Goal: Transaction & Acquisition: Purchase product/service

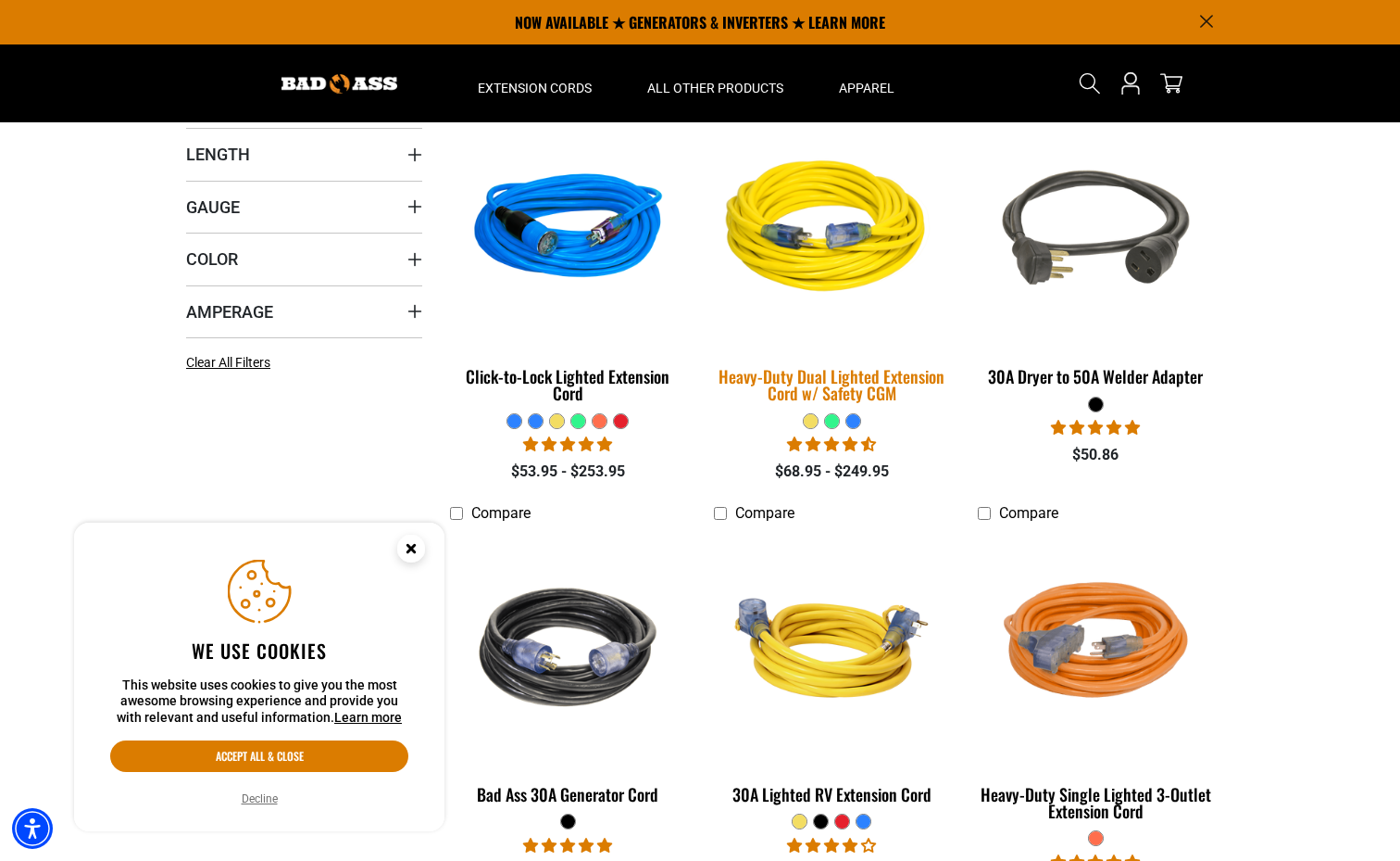
scroll to position [392, 0]
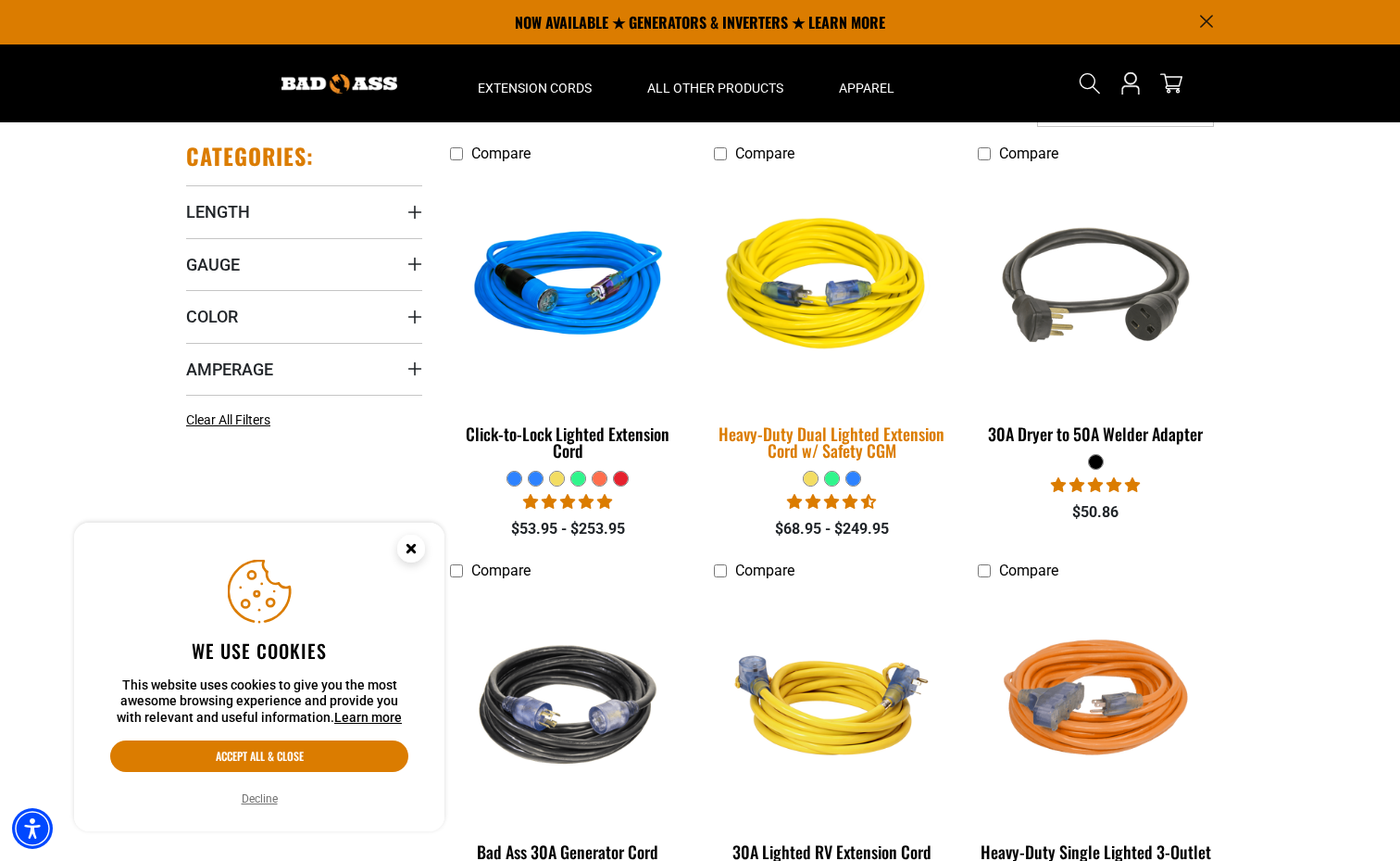
click at [800, 272] on img at bounding box center [832, 287] width 259 height 237
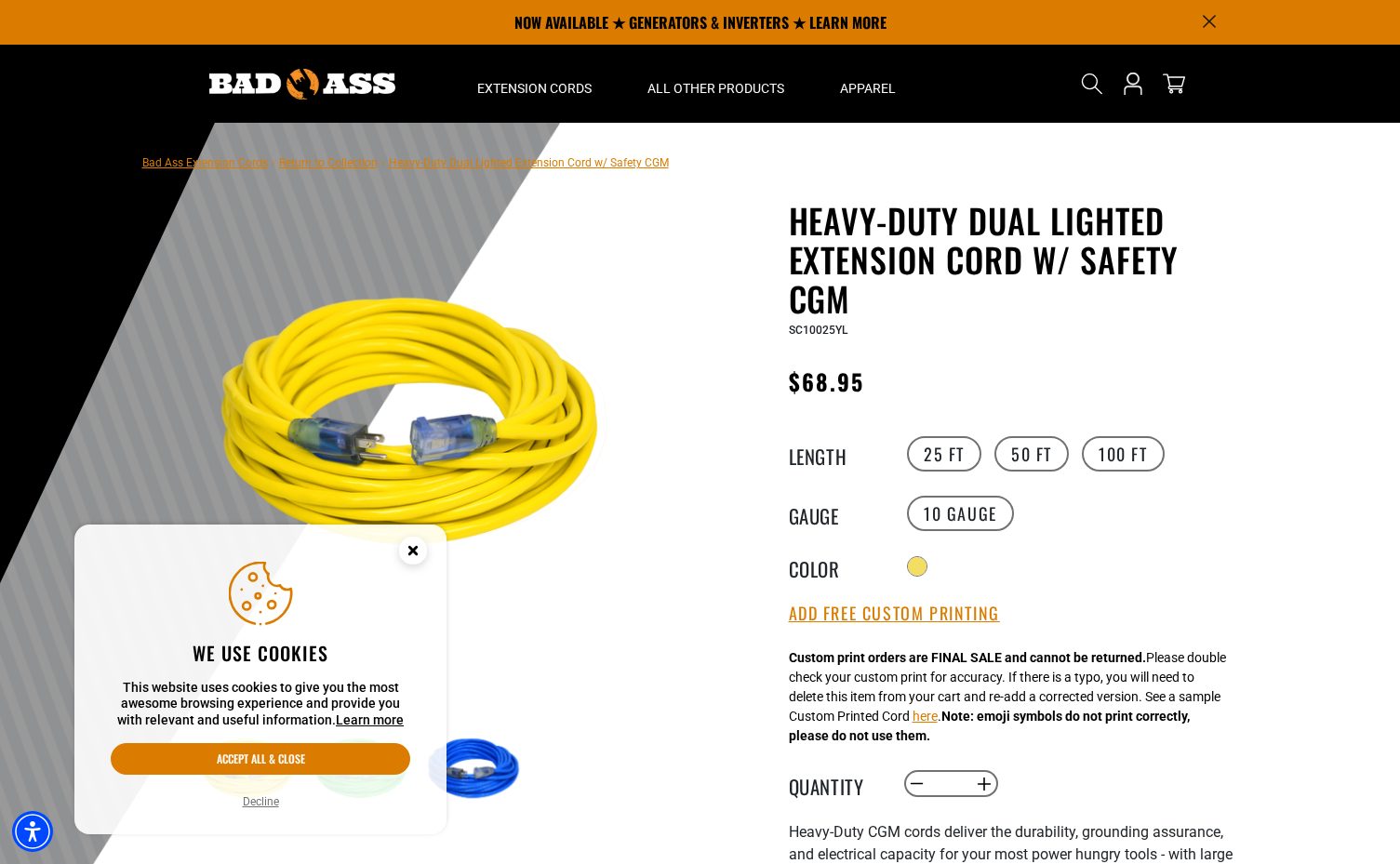
click at [414, 546] on icon "Close this option" at bounding box center [412, 549] width 7 height 7
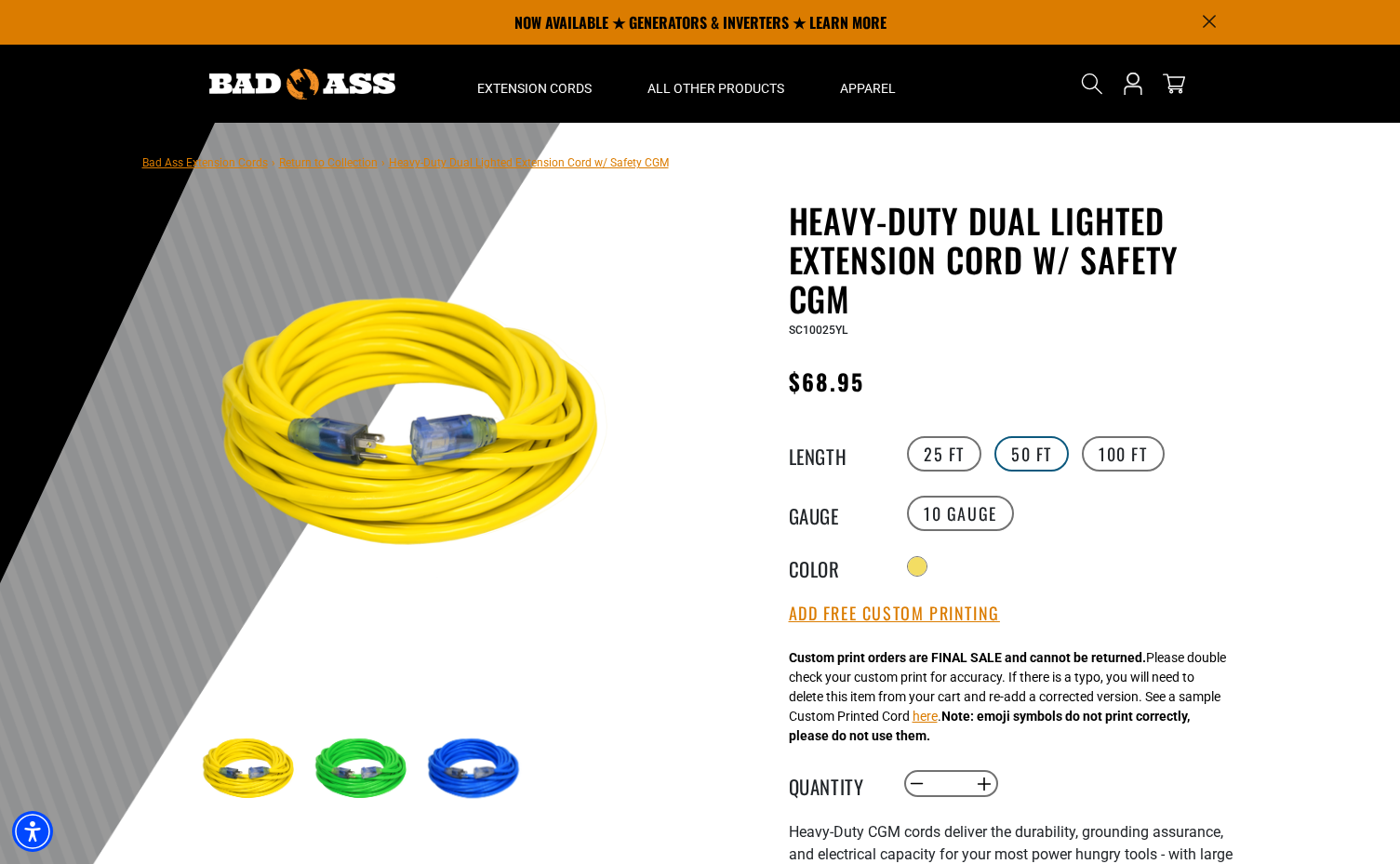
click at [1054, 457] on label "50 FT" at bounding box center [1031, 454] width 74 height 36
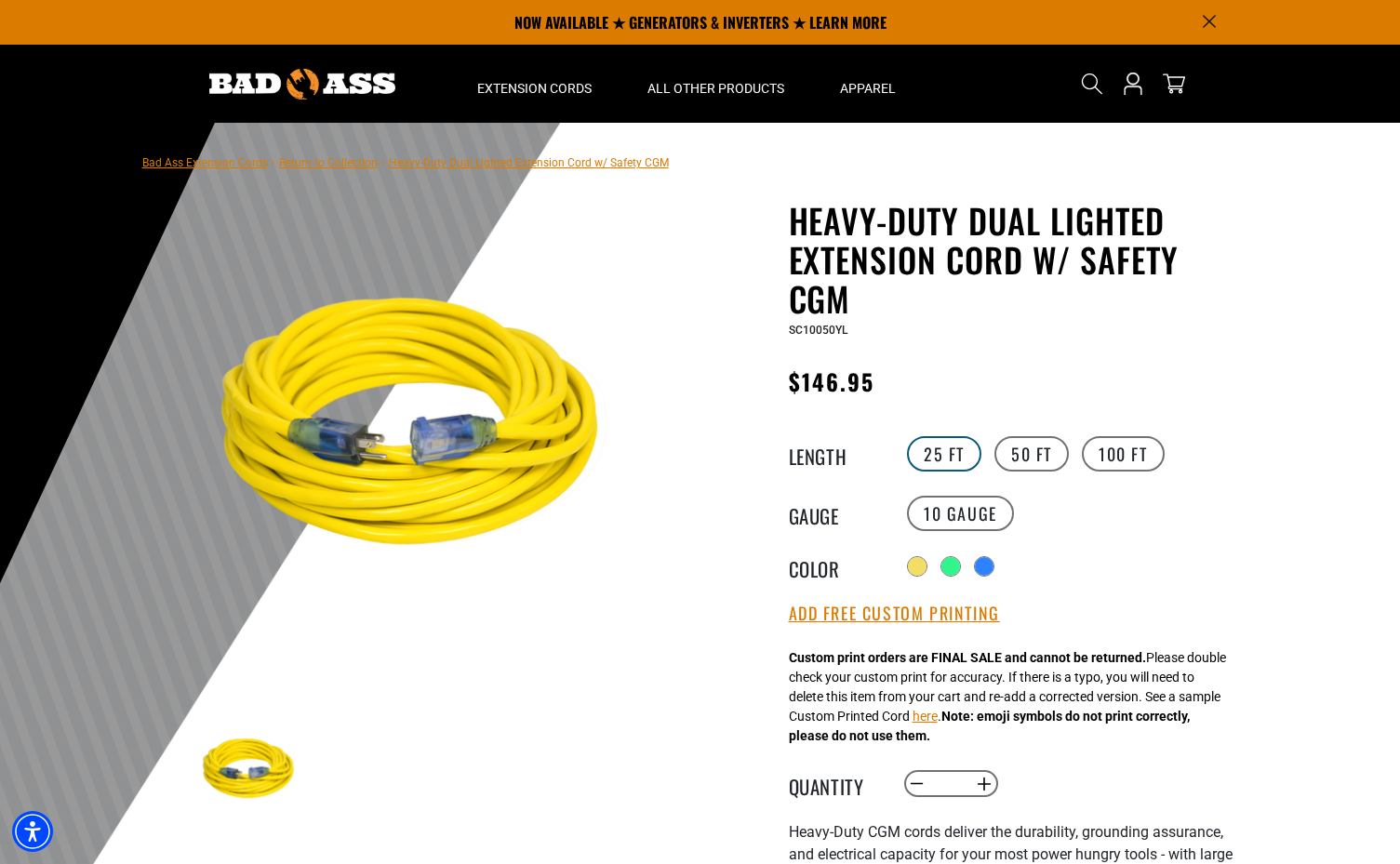
click at [941, 462] on label "25 FT" at bounding box center [943, 454] width 74 height 36
click at [1119, 448] on label "100 FT" at bounding box center [1123, 454] width 83 height 36
click at [1041, 451] on label "50 FT" at bounding box center [1031, 454] width 74 height 36
click at [963, 453] on label "25 FT" at bounding box center [943, 454] width 74 height 36
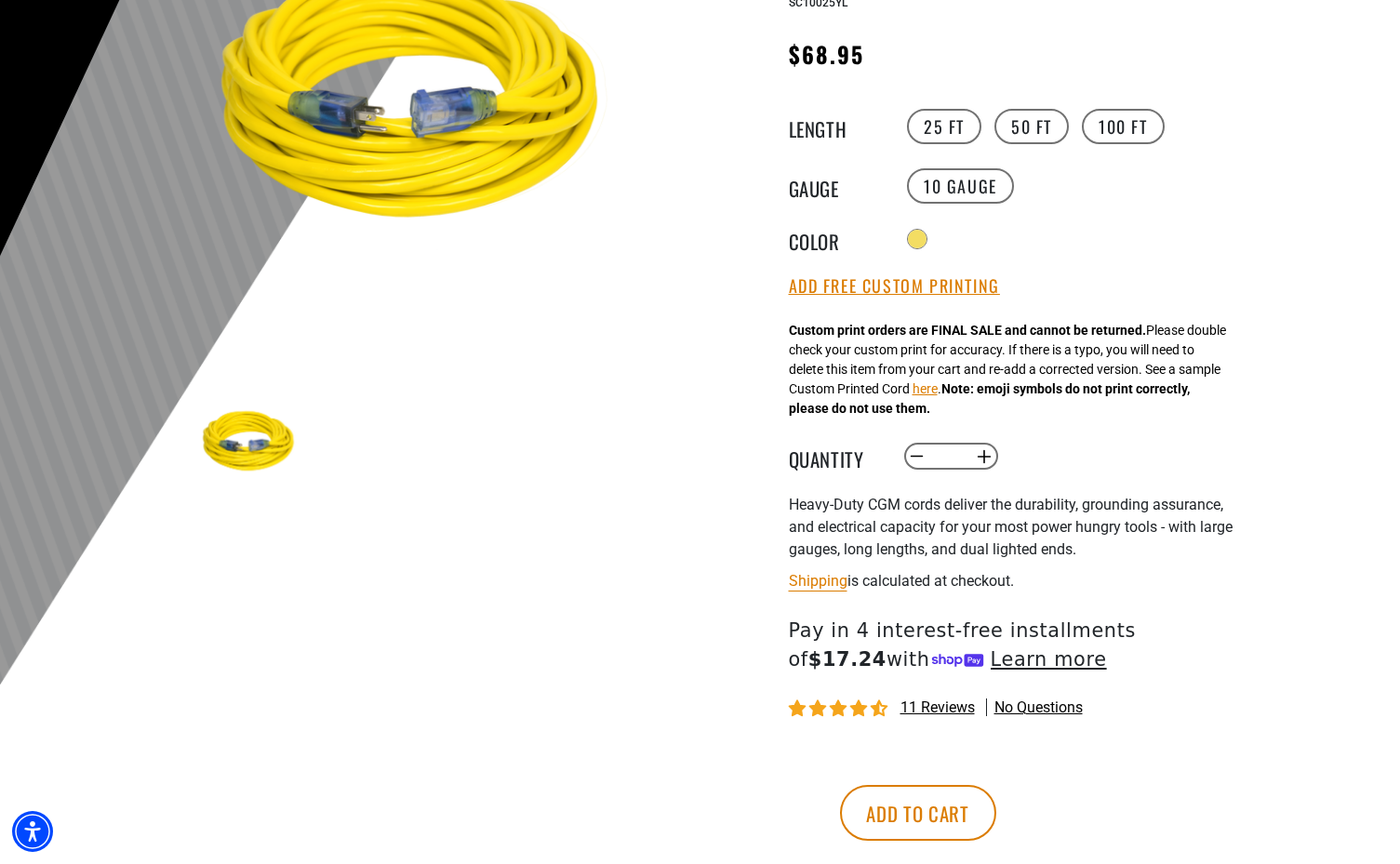
scroll to position [328, 0]
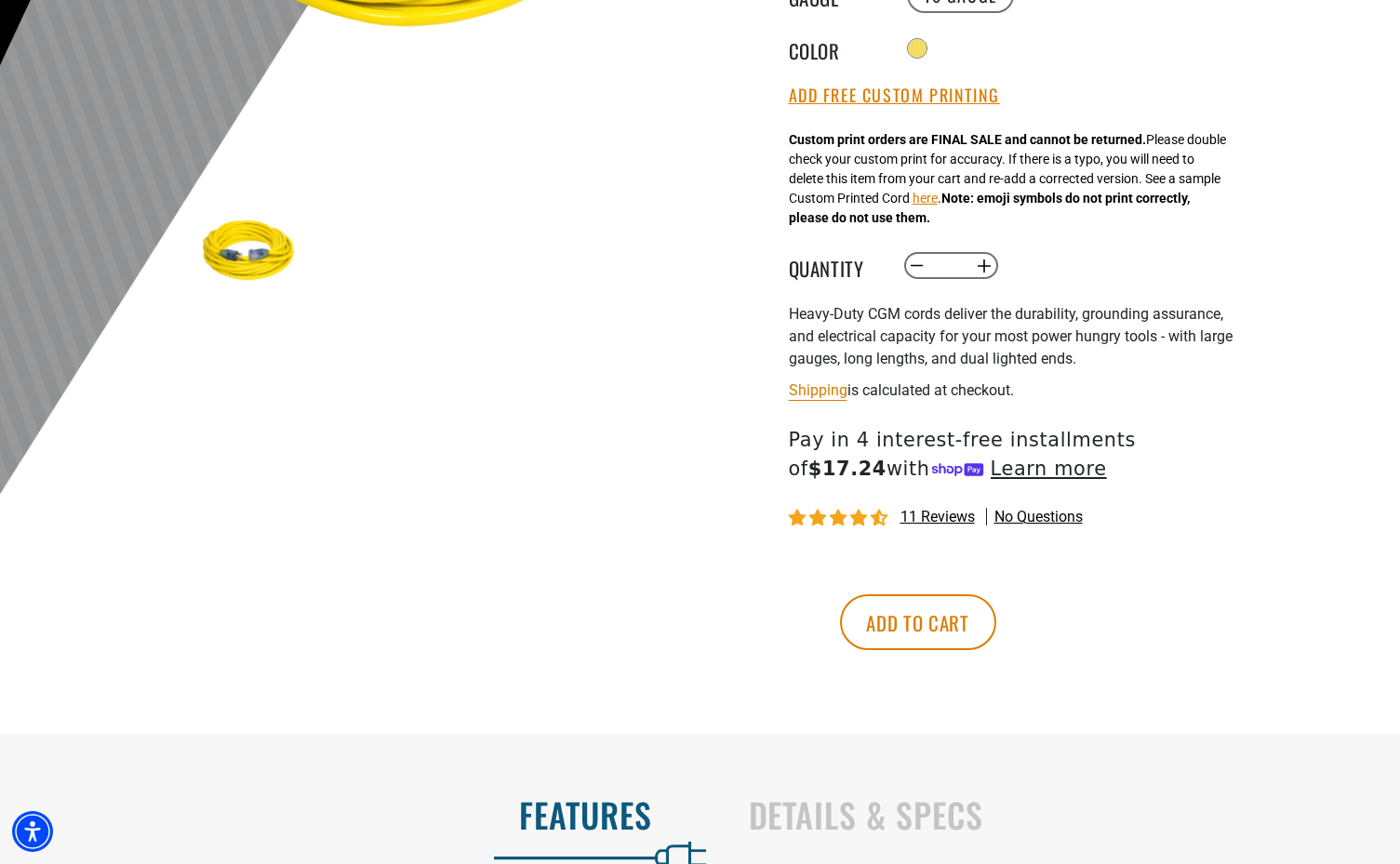
click at [941, 520] on span "11 reviews" at bounding box center [937, 516] width 74 height 17
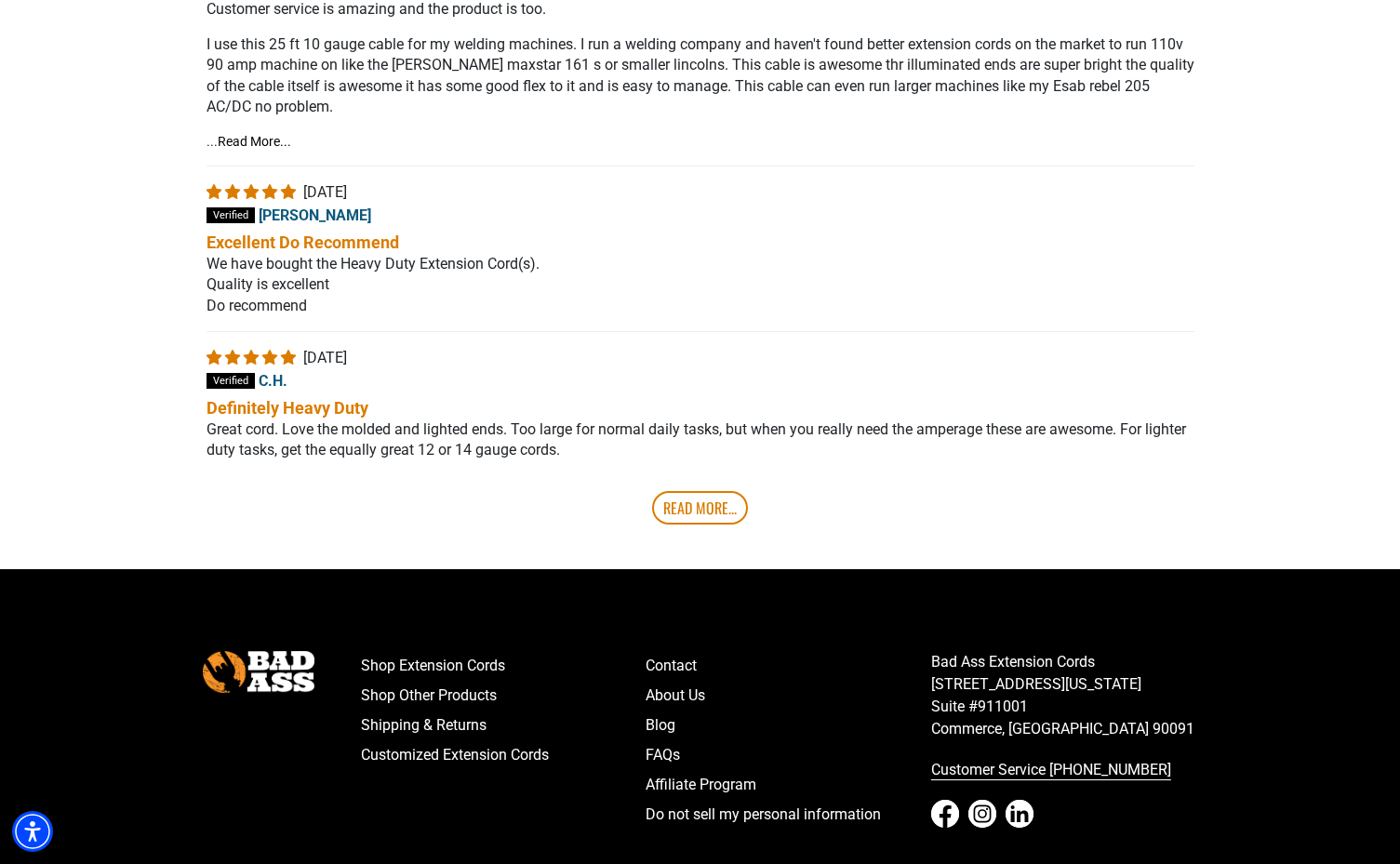
scroll to position [3501, 0]
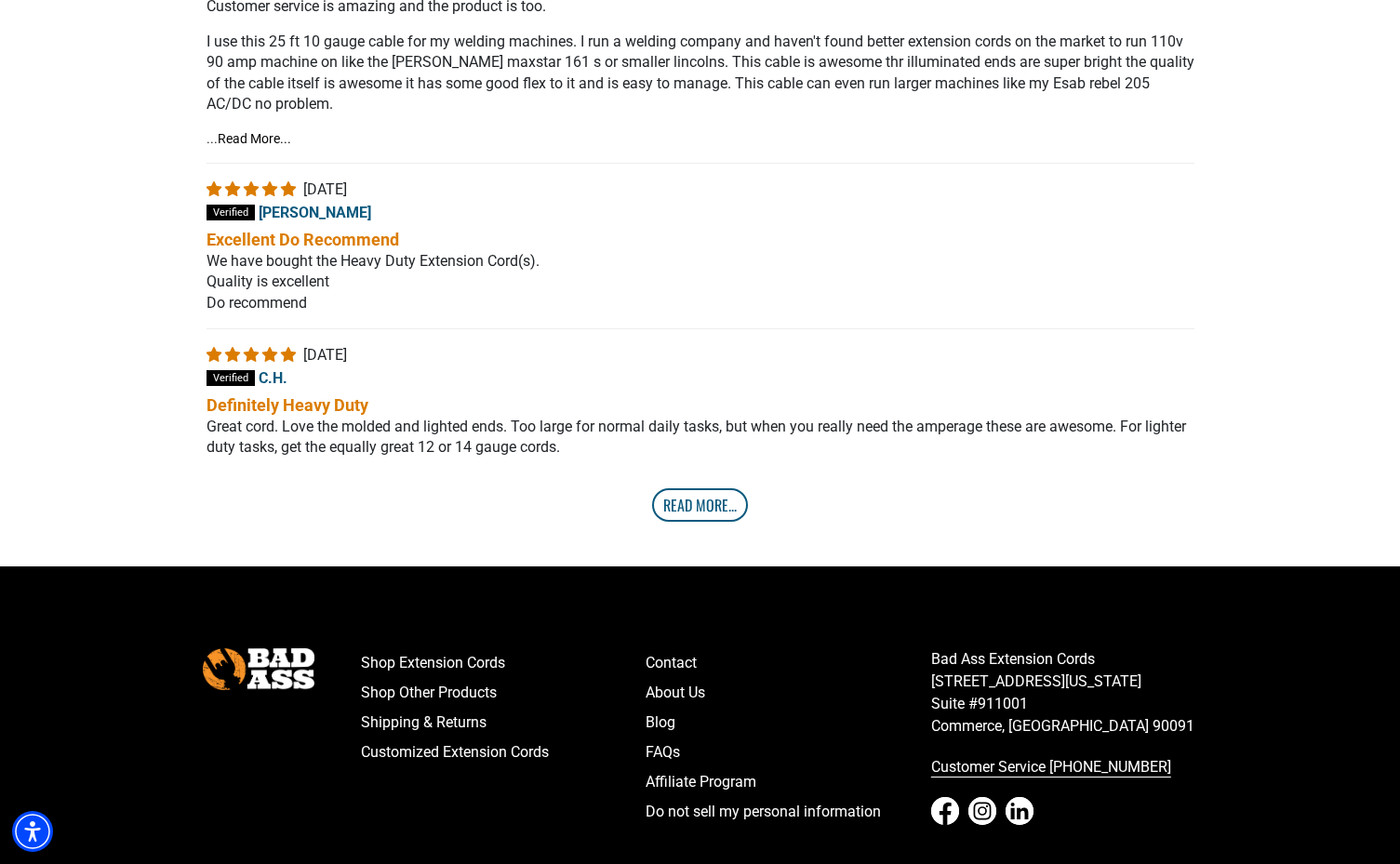
click at [722, 511] on link "Read More..." at bounding box center [700, 505] width 95 height 34
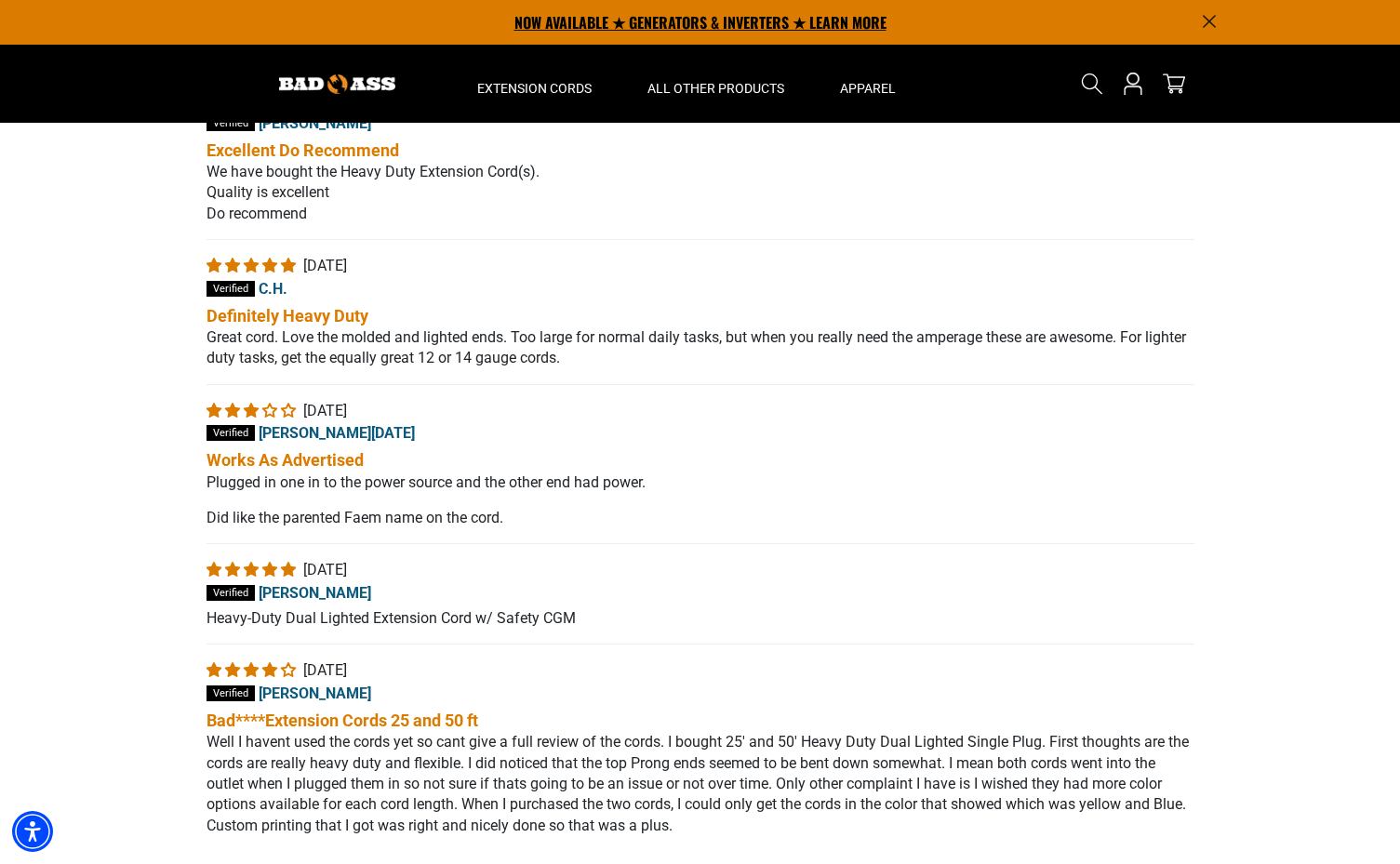
scroll to position [3587, 0]
